Goal: Obtain resource: Download file/media

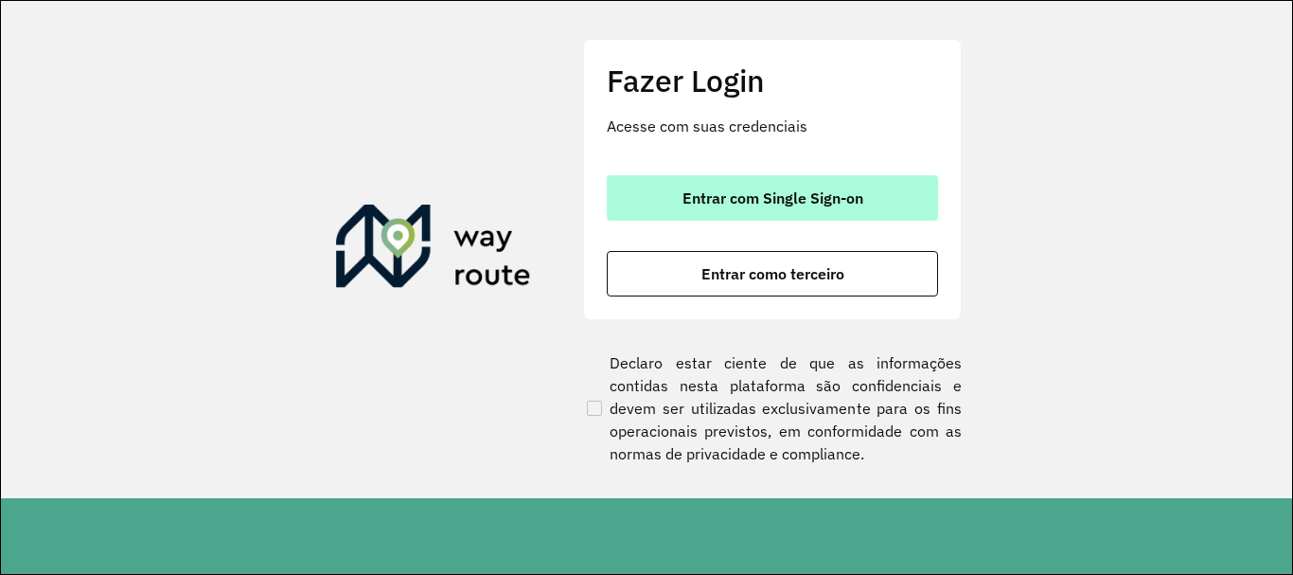
click at [749, 217] on button "Entrar com Single Sign-on" at bounding box center [772, 197] width 331 height 45
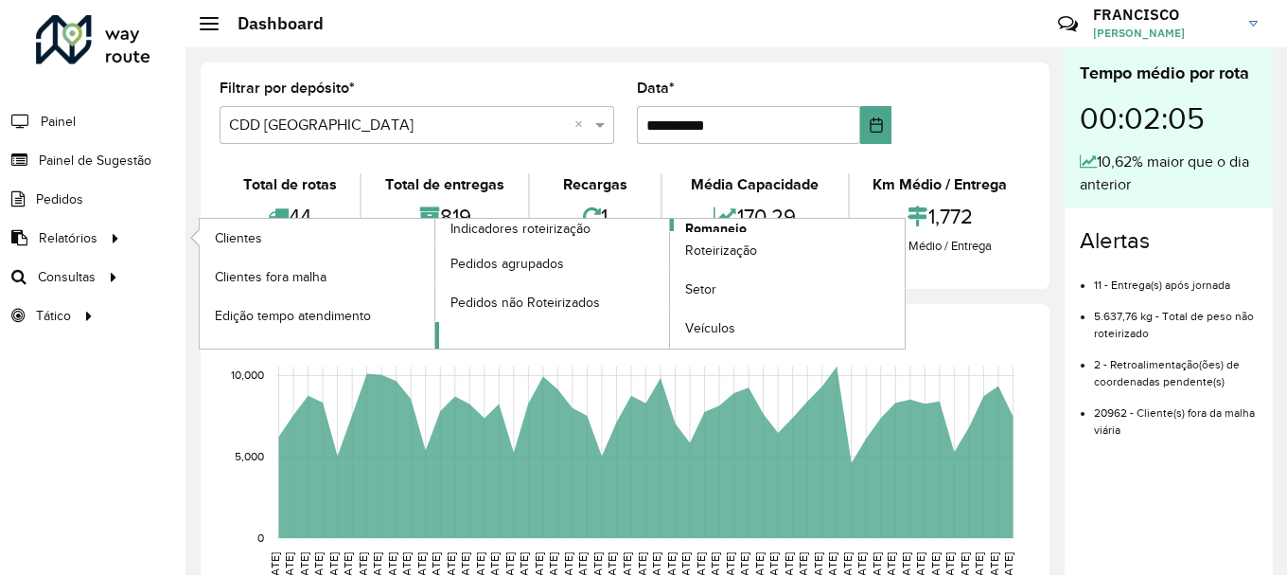
click at [726, 226] on span "Romaneio" at bounding box center [716, 229] width 62 height 20
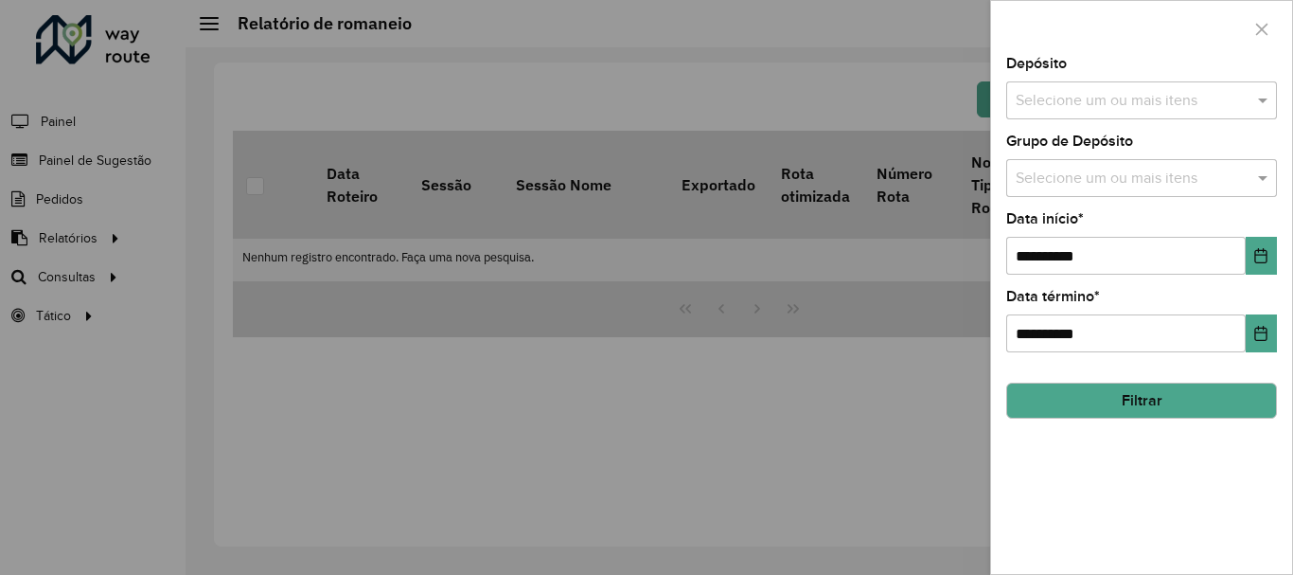
click at [1048, 176] on input "text" at bounding box center [1132, 179] width 242 height 23
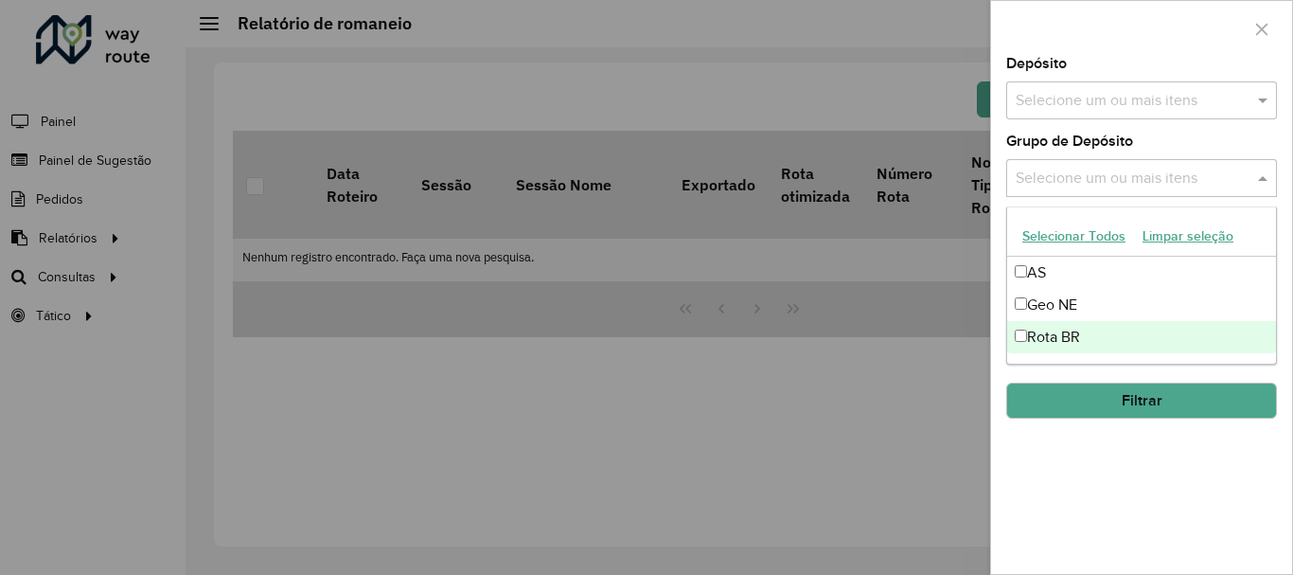
click at [1057, 326] on div "Rota BR" at bounding box center [1141, 337] width 269 height 32
click at [1120, 516] on div "**********" at bounding box center [1141, 315] width 301 height 517
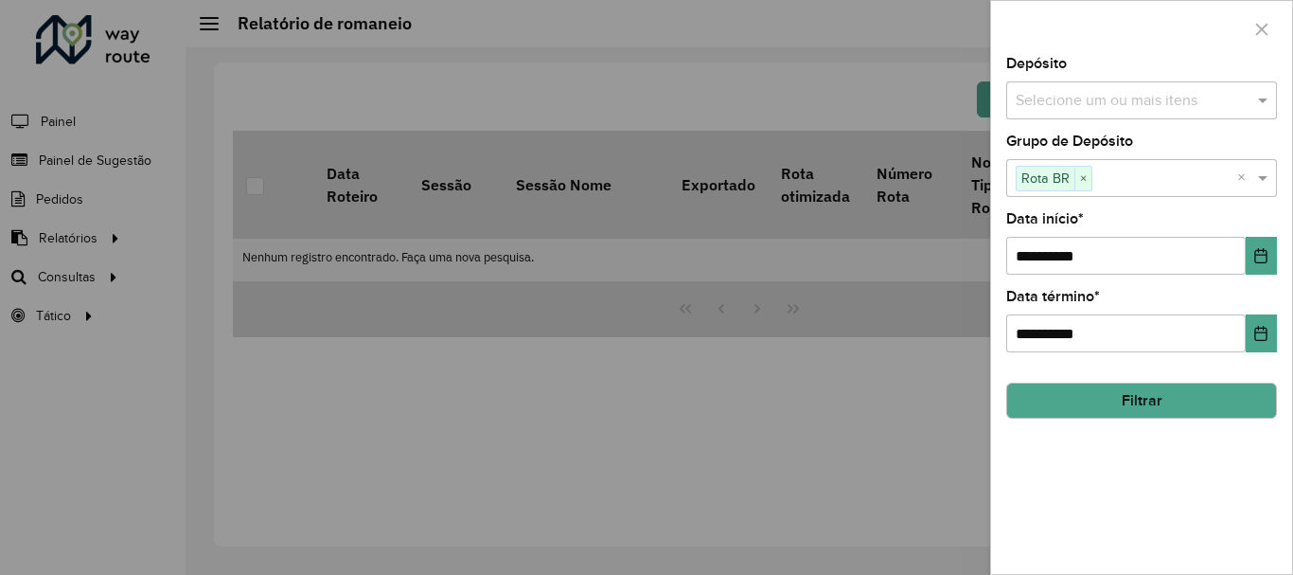
click at [1136, 414] on button "Filtrar" at bounding box center [1141, 400] width 271 height 36
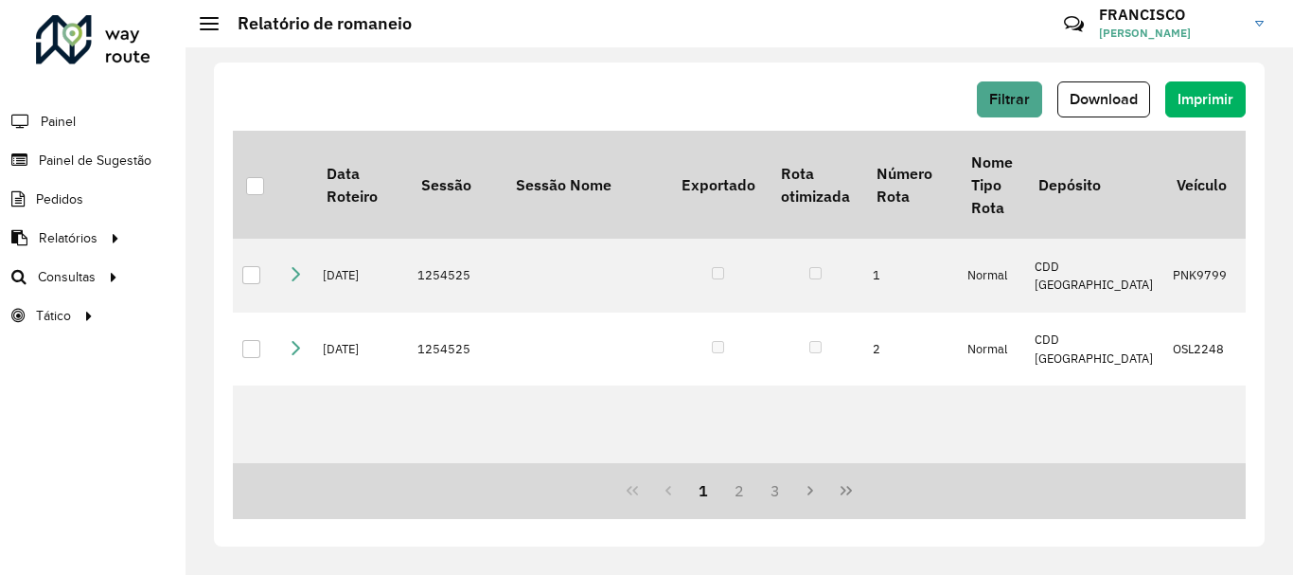
click at [1091, 119] on div "Filtrar Download Imprimir" at bounding box center [739, 105] width 1013 height 49
click at [1091, 110] on button "Download" at bounding box center [1103, 99] width 93 height 36
